Goal: Check status: Check status

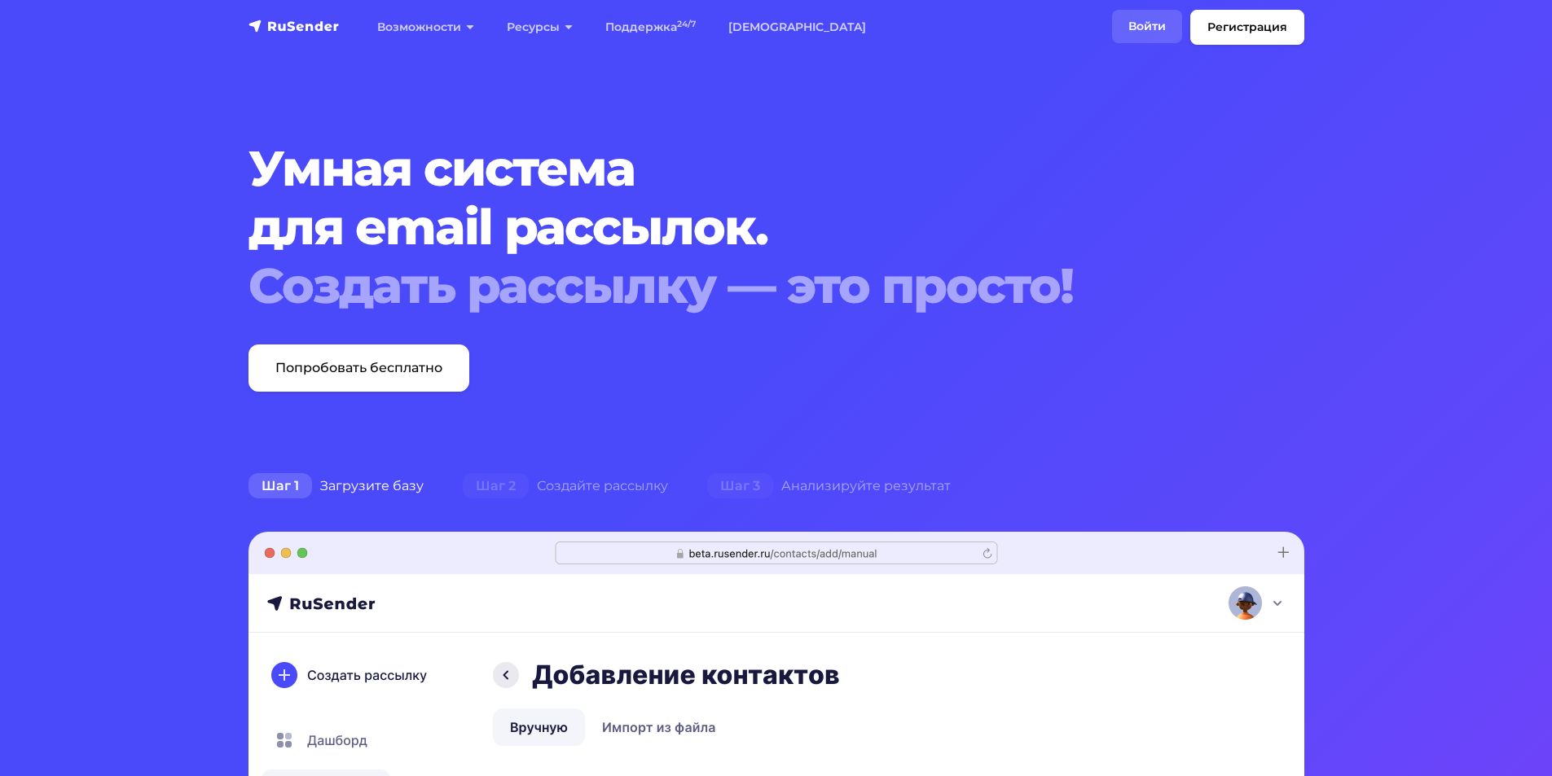
click at [1154, 18] on link "Войти" at bounding box center [1147, 26] width 70 height 33
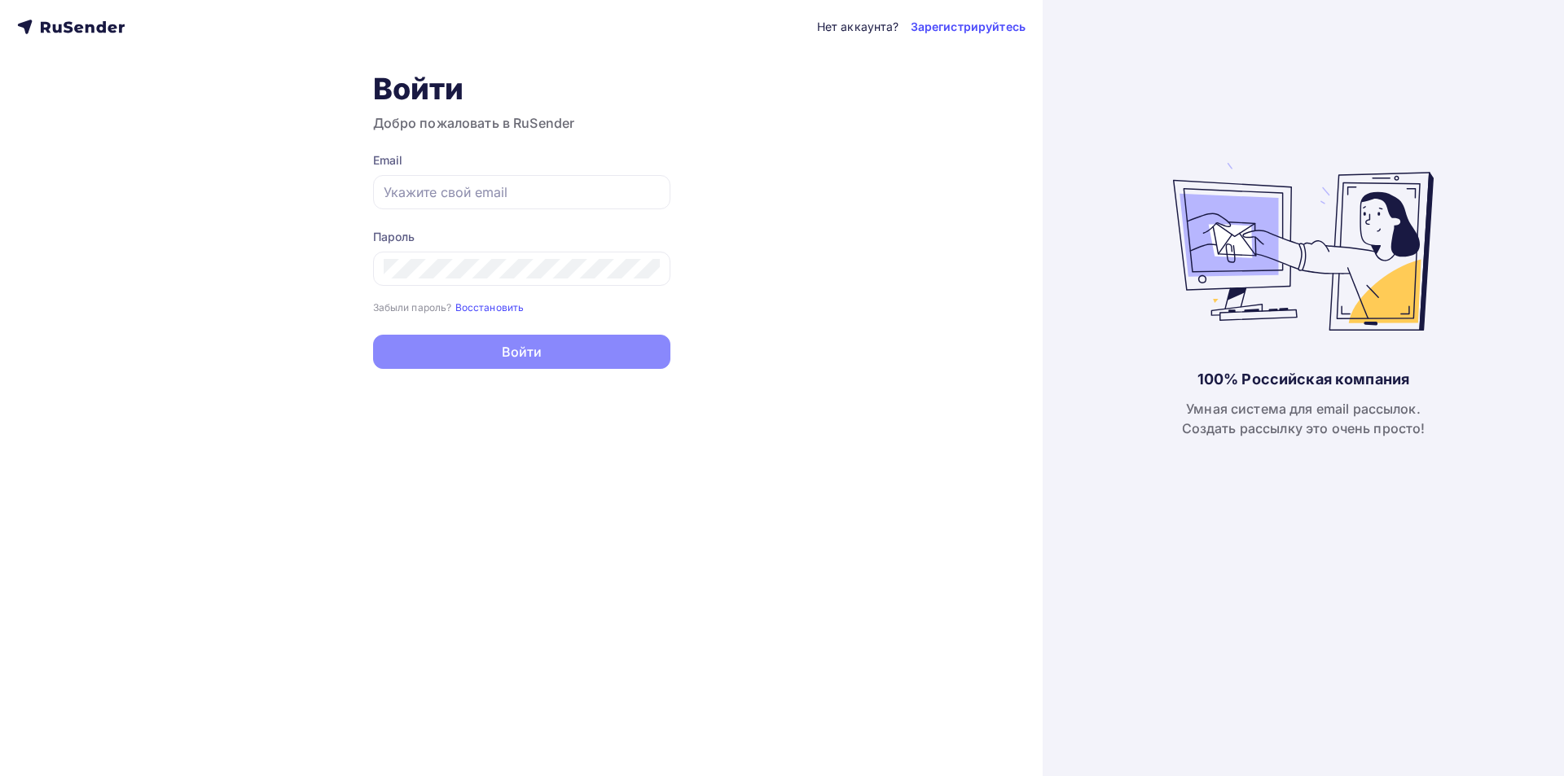
type input "Andrienkopv@yandex.ru"
click at [528, 363] on button "Войти" at bounding box center [521, 352] width 297 height 34
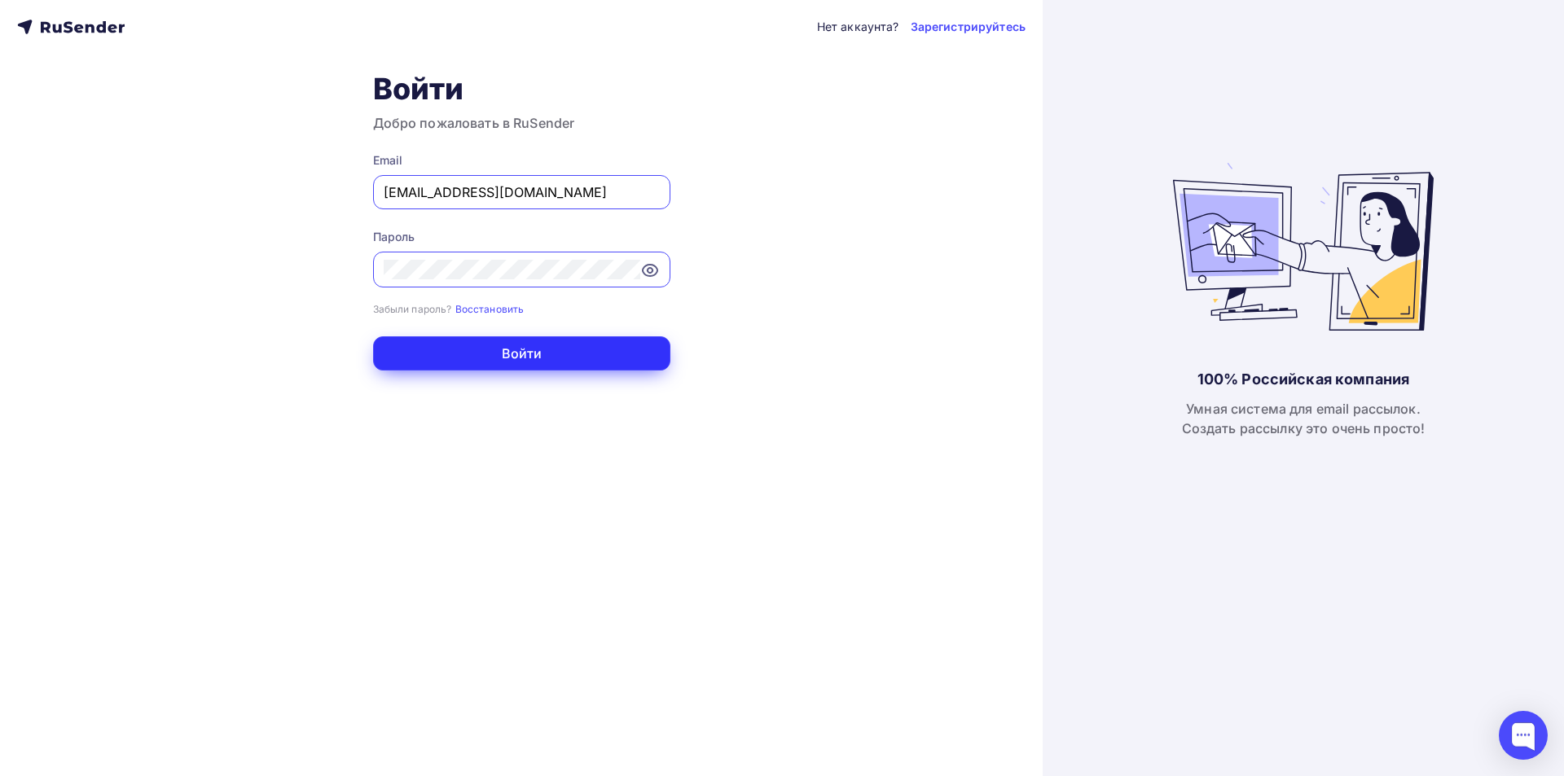
click at [528, 363] on button "Войти" at bounding box center [521, 353] width 297 height 34
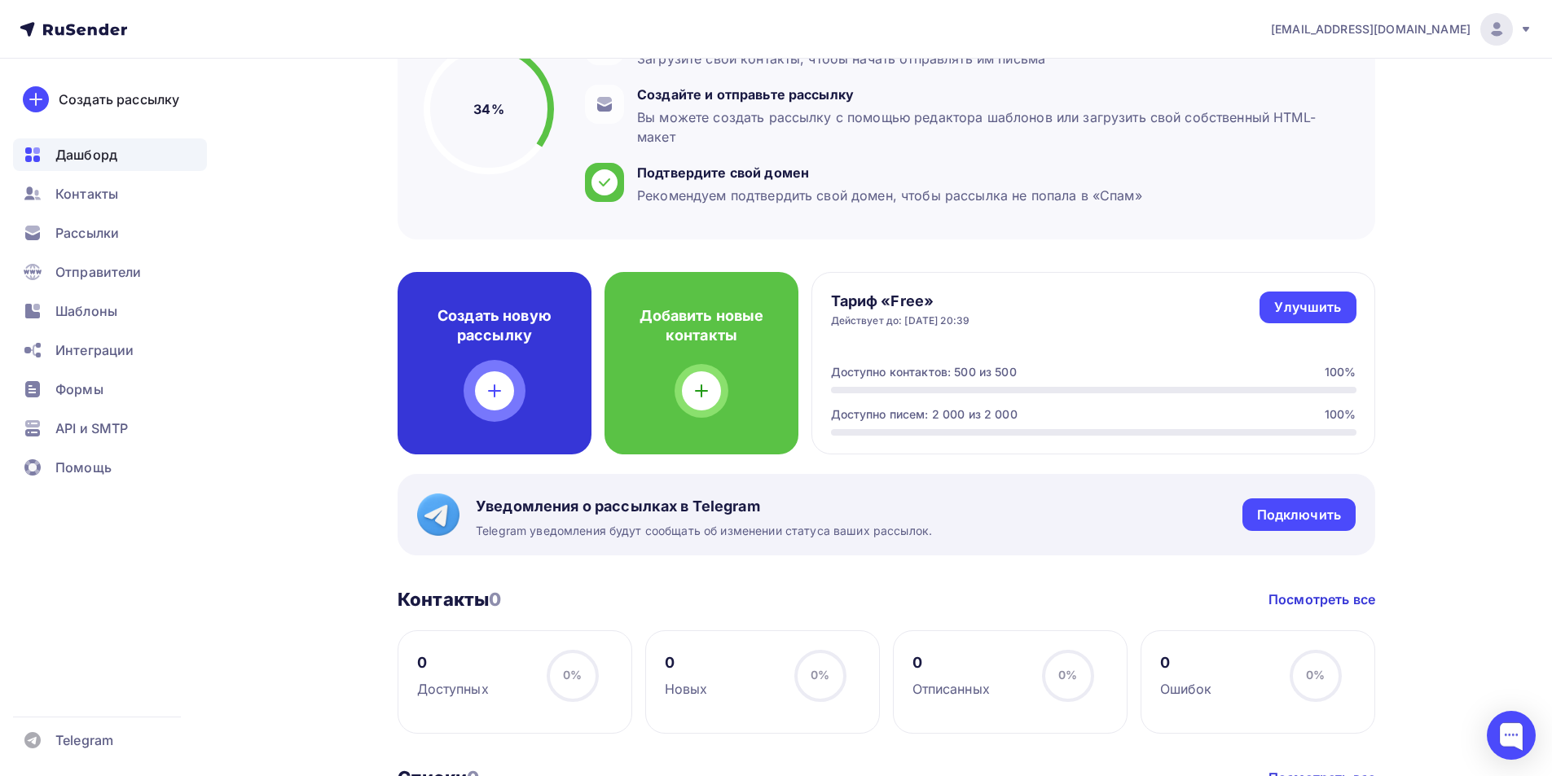
scroll to position [244, 0]
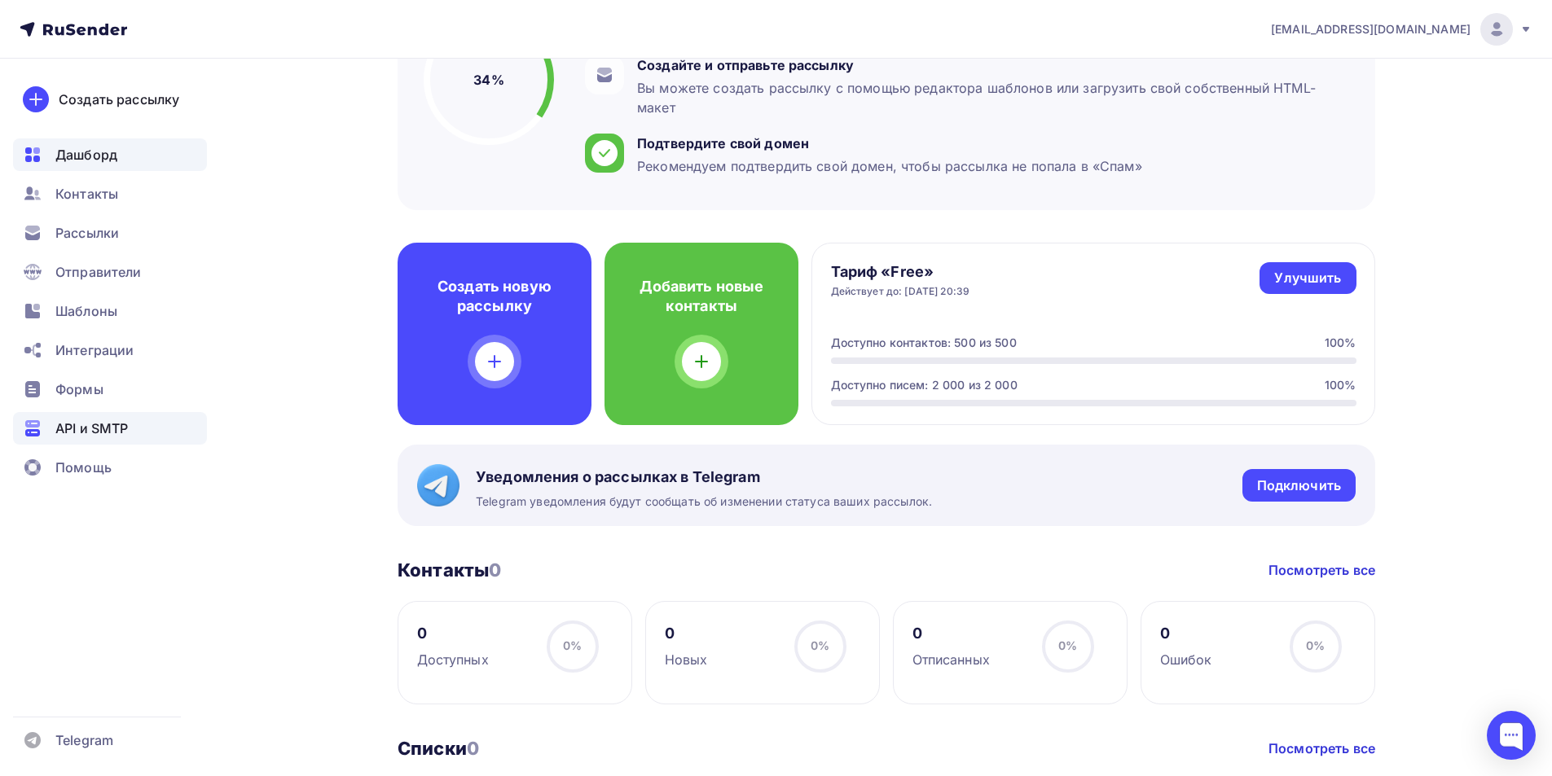
click at [115, 420] on span "API и SMTP" at bounding box center [91, 429] width 73 height 20
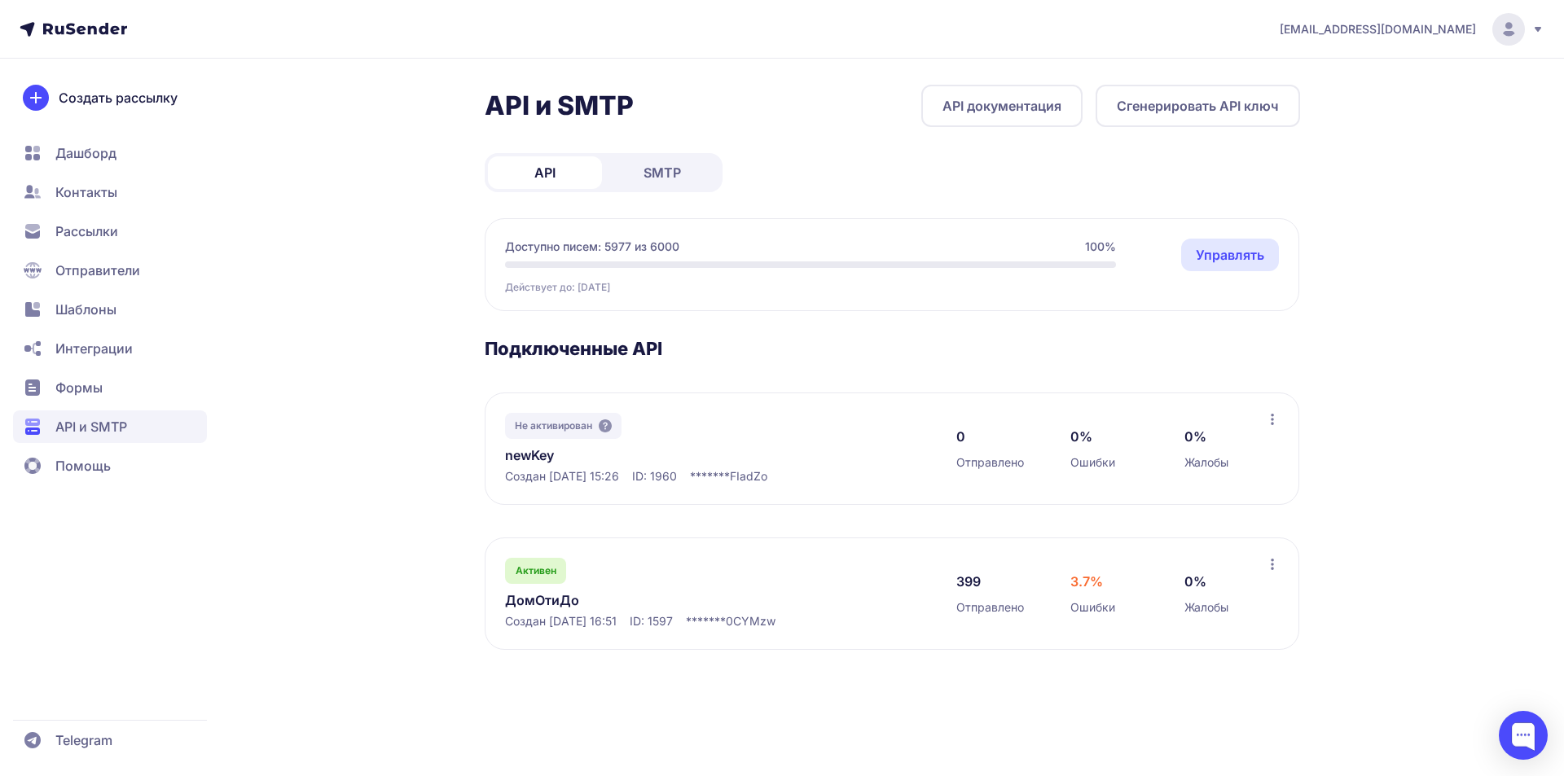
click at [544, 603] on link "ДомОтиДо" at bounding box center [672, 601] width 334 height 20
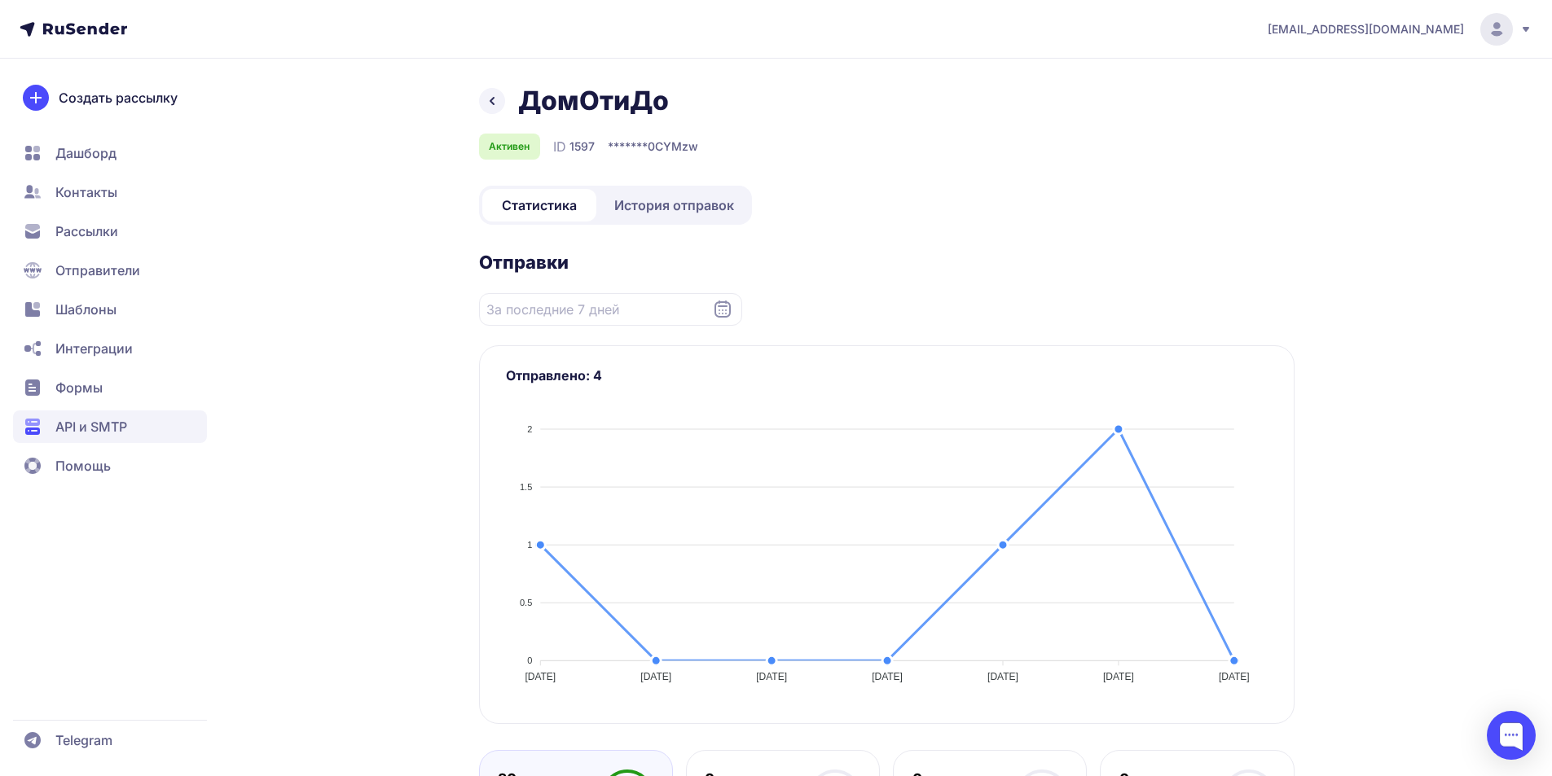
click at [698, 227] on div "[PERSON_NAME] ID 1597 ******* 0CYMzw Статистика История отправок Отправки Отпра…" at bounding box center [886, 675] width 815 height 1180
click at [691, 204] on span "История отправок" at bounding box center [674, 206] width 120 height 20
